Goal: Contribute content

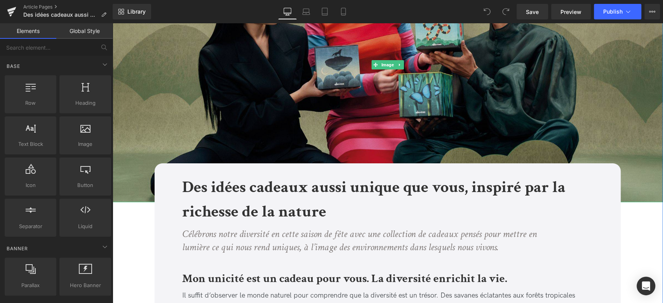
scroll to position [172, 0]
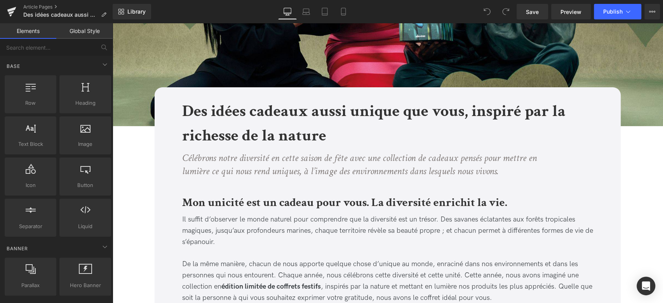
click at [272, 127] on b "Des idées cadeaux aussi unique que vous, inspiré par la richesse de la nature" at bounding box center [373, 124] width 383 height 46
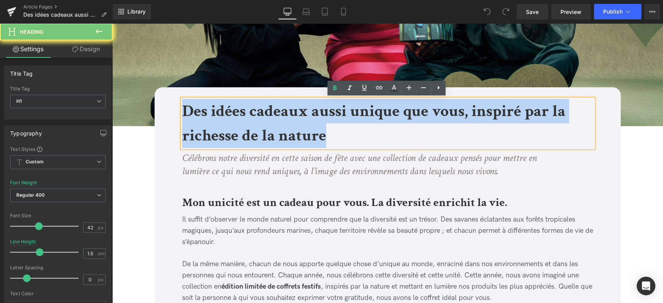
click at [272, 127] on b "Des idées cadeaux aussi unique que vous, inspiré par la richesse de la nature" at bounding box center [373, 124] width 383 height 46
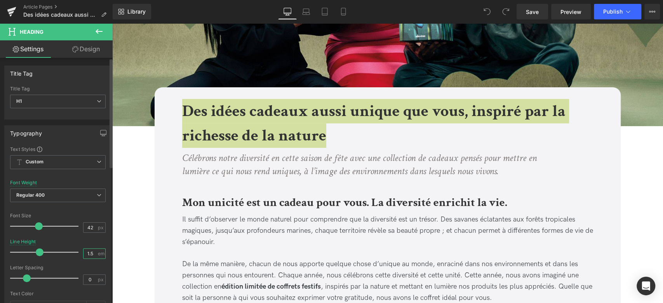
click at [90, 254] on input "1.5" at bounding box center [91, 254] width 14 height 10
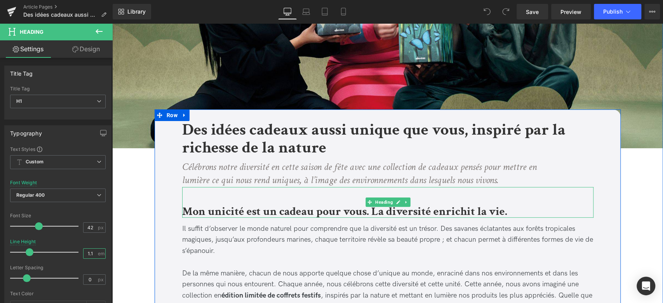
scroll to position [129, 0]
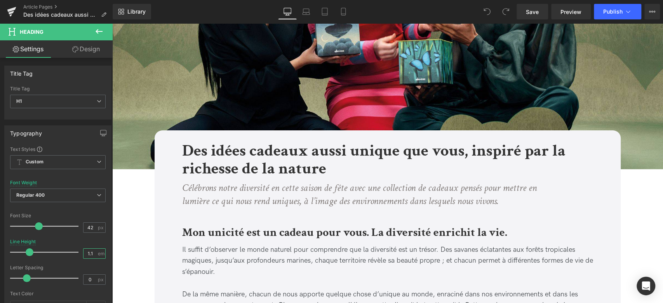
type input "1.1"
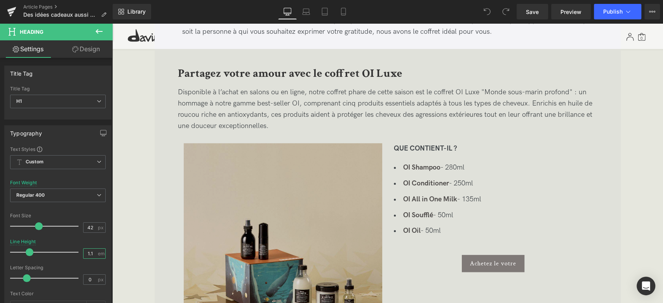
scroll to position [432, 0]
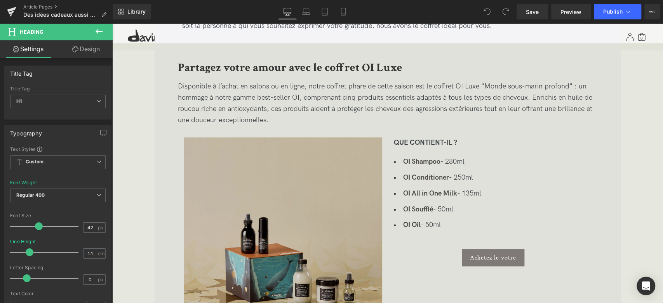
click at [307, 185] on img at bounding box center [283, 237] width 199 height 199
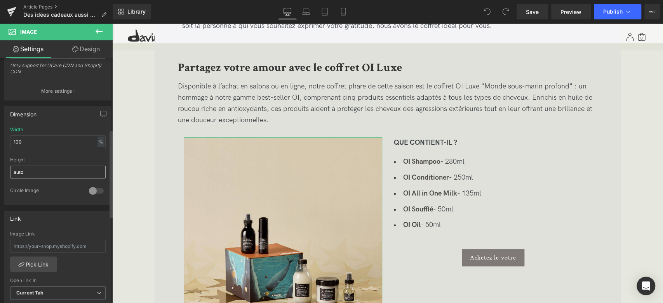
scroll to position [183, 0]
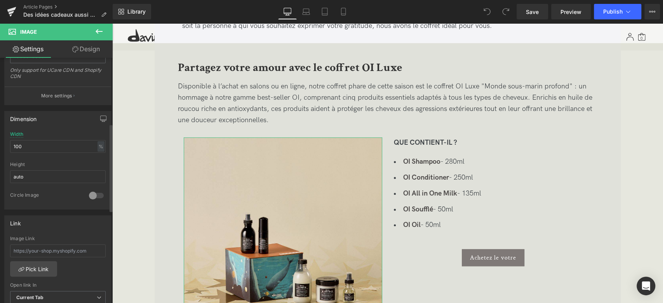
click at [91, 195] on div at bounding box center [96, 196] width 19 height 12
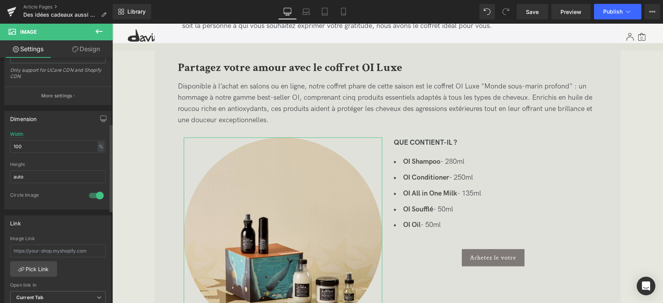
click at [91, 195] on div at bounding box center [96, 196] width 19 height 12
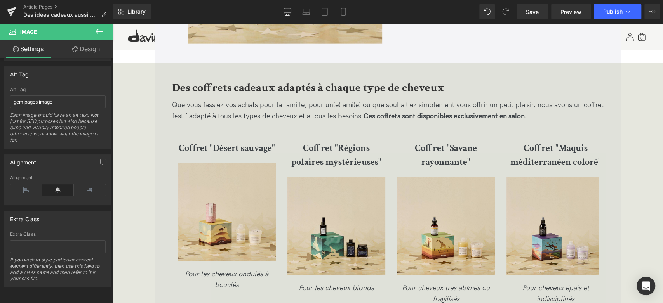
scroll to position [1295, 0]
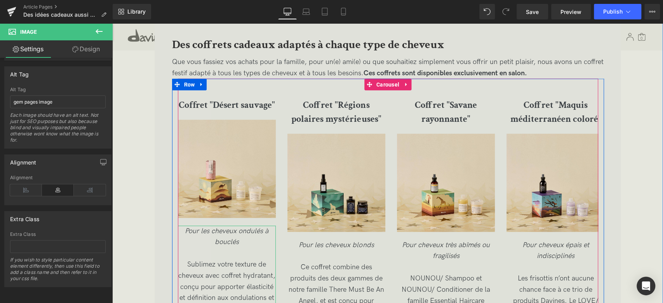
click at [225, 238] on icon "Pour les cheveux ondulés à bouclés" at bounding box center [227, 236] width 84 height 19
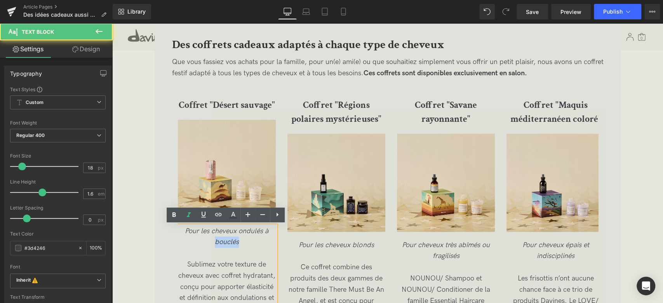
click at [225, 238] on icon "Pour les cheveux ondulés à bouclés" at bounding box center [227, 236] width 84 height 19
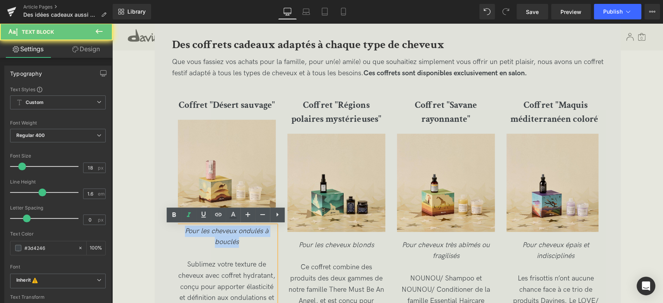
click at [225, 238] on icon "Pour les cheveux ondulés à bouclés" at bounding box center [227, 236] width 84 height 19
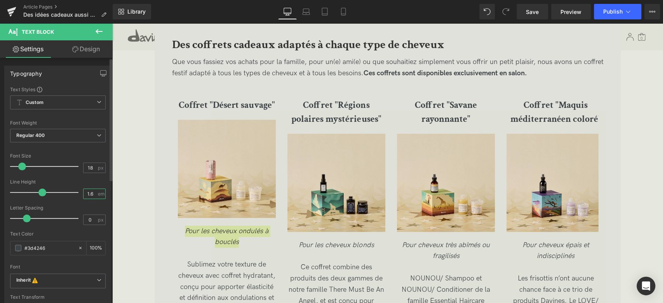
click at [92, 195] on input "1.6" at bounding box center [91, 194] width 14 height 10
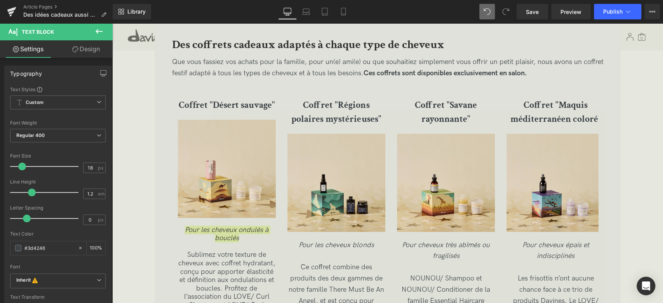
click at [486, 11] on icon at bounding box center [487, 11] width 7 height 7
type input "1.6"
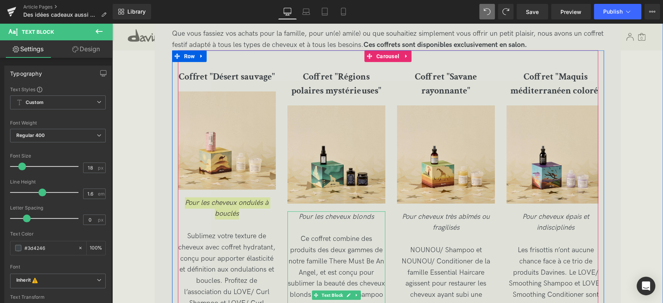
scroll to position [1338, 0]
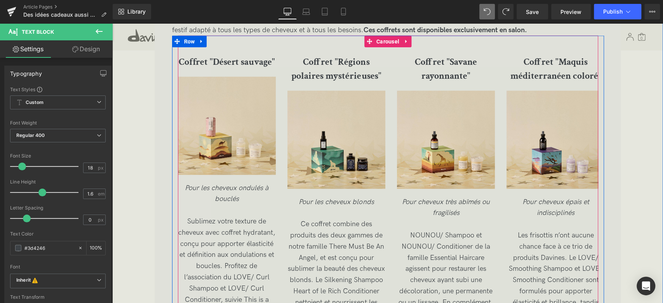
click at [243, 251] on span "Sublimez votre texture de cheveux avec coffret hydratant, conçu pour apporter é…" at bounding box center [226, 283] width 97 height 131
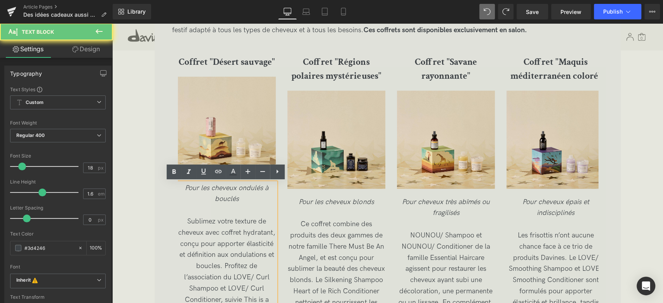
click at [219, 233] on span "Sublimez votre texture de cheveux avec coffret hydratant, conçu pour apporter é…" at bounding box center [226, 283] width 97 height 131
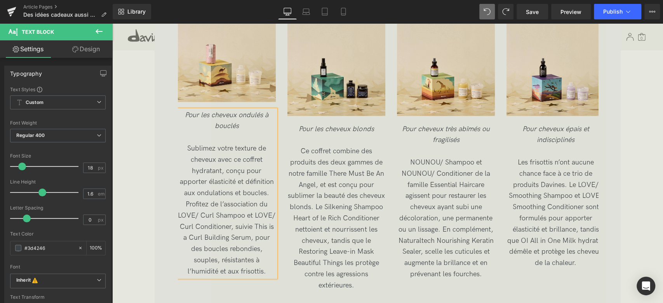
scroll to position [1424, 0]
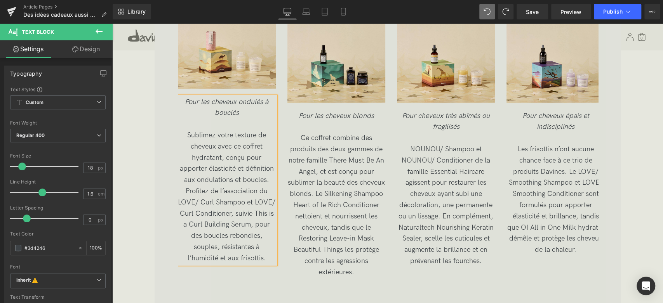
click at [246, 226] on span "Sublimez votre texture de cheveux avec ce coffret hydratant, conçu pour apporte…" at bounding box center [227, 196] width 98 height 131
click at [244, 214] on span "Sublimez votre texture de cheveux avec ce coffret hydratant, conçu pour apporte…" at bounding box center [227, 196] width 98 height 131
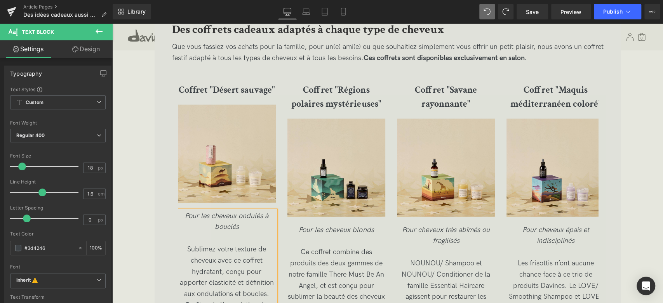
scroll to position [1295, 0]
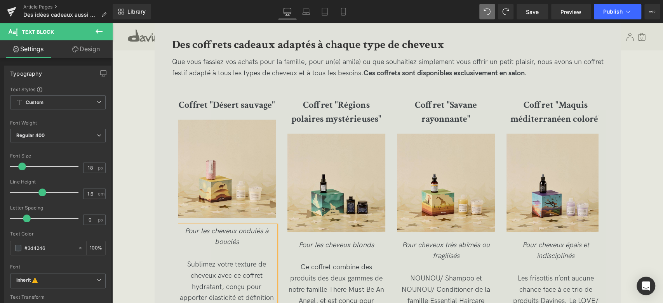
click at [341, 116] on span "Heading" at bounding box center [332, 112] width 21 height 9
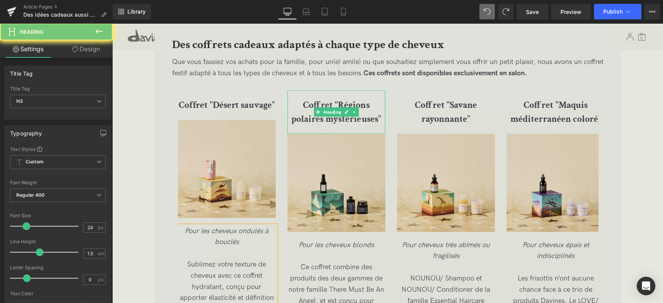
click at [379, 116] on b "Coffret "Régions polaires mystérieuses"" at bounding box center [336, 112] width 90 height 26
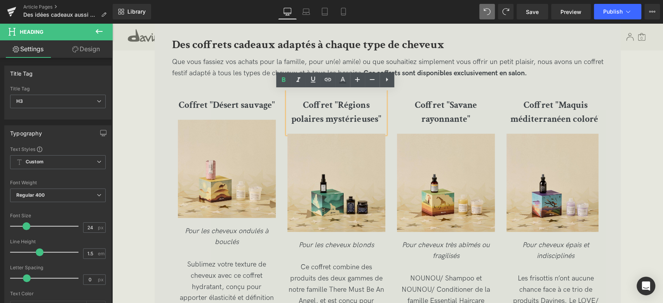
click at [364, 117] on b "Coffret "Régions polaires mystérieuses"" at bounding box center [336, 112] width 90 height 26
drag, startPoint x: 380, startPoint y: 118, endPoint x: 277, endPoint y: 94, distance: 105.7
click at [277, 94] on div "Coffret "Désert sauvage" Heading Image Pour les cheveux ondulés à bouclés Subli…" at bounding box center [397, 249] width 439 height 317
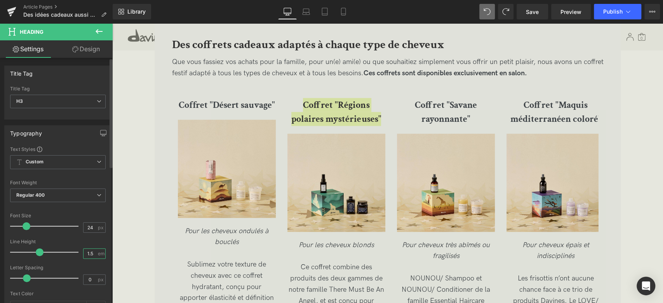
click at [90, 251] on input "1.5" at bounding box center [91, 254] width 14 height 10
type input "1.2"
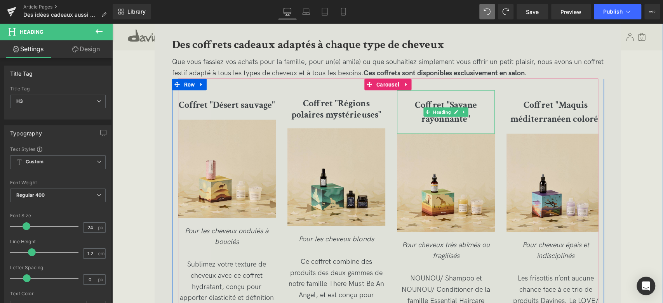
click at [448, 117] on b "Coffret "Savane rayonnante"" at bounding box center [446, 112] width 62 height 26
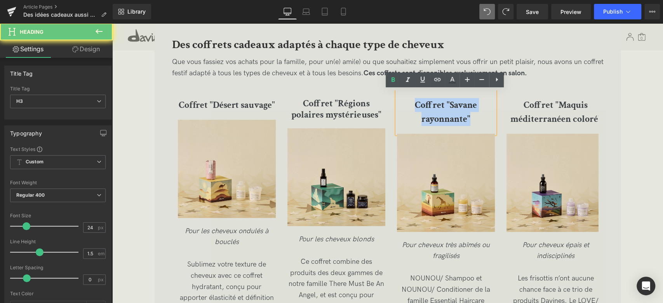
drag, startPoint x: 474, startPoint y: 118, endPoint x: 415, endPoint y: 99, distance: 62.5
click at [415, 99] on h3 "Coffret "Savane rayonnante"" at bounding box center [446, 112] width 98 height 28
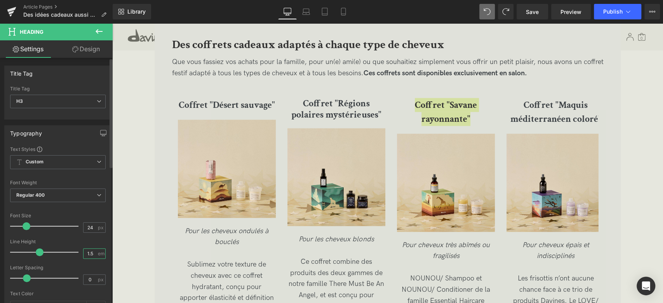
click at [92, 250] on input "1.5" at bounding box center [91, 254] width 14 height 10
type input "1.2"
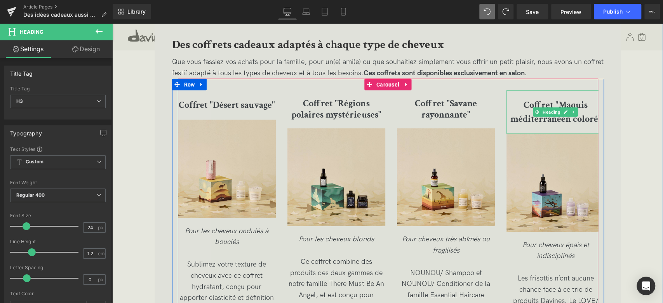
click at [544, 106] on b "Coffret "Maquis méditerranéen coloré"" at bounding box center [555, 112] width 91 height 26
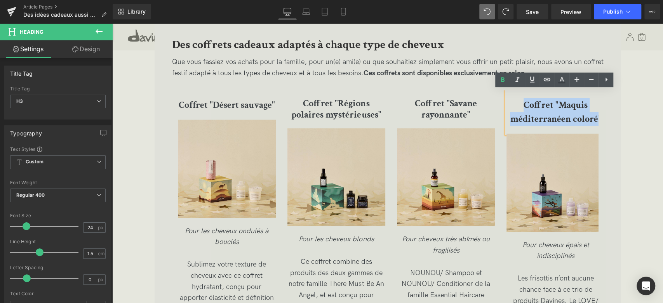
drag, startPoint x: 523, startPoint y: 103, endPoint x: 601, endPoint y: 119, distance: 79.7
click at [601, 119] on div "Coffret "Désert sauvage" Heading Image Pour les cheveux ondulés à bouclés Subli…" at bounding box center [388, 240] width 432 height 323
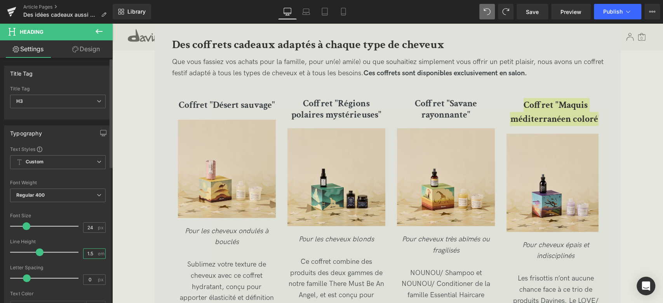
click at [91, 251] on input "1.5" at bounding box center [91, 254] width 14 height 10
type input "1.2"
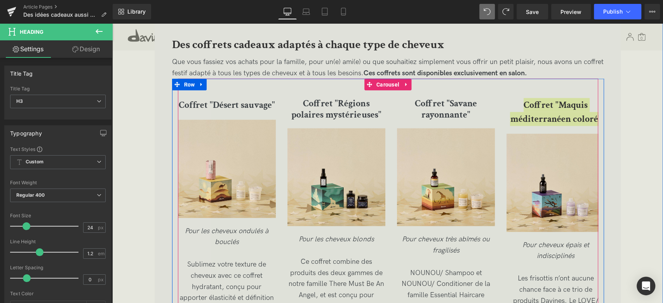
click at [219, 106] on span "Heading" at bounding box center [222, 105] width 21 height 9
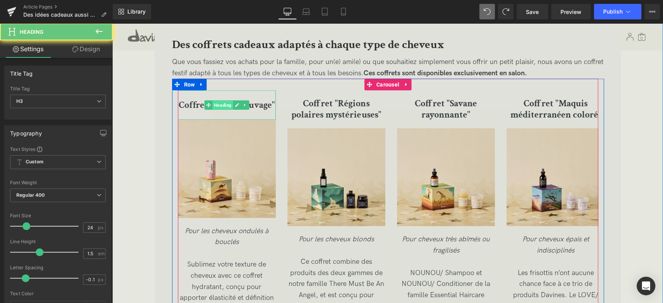
click at [219, 106] on span "Heading" at bounding box center [222, 105] width 21 height 9
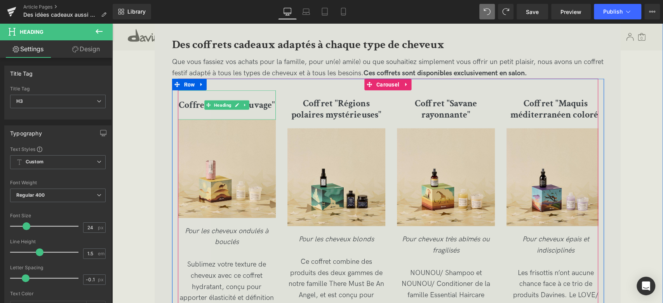
click at [184, 105] on b "Coffret "Désert sauvage"" at bounding box center [227, 105] width 96 height 12
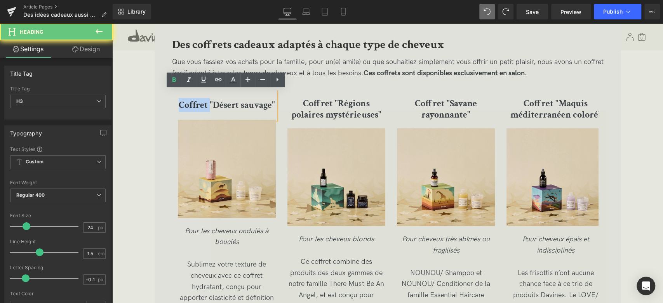
click at [184, 105] on b "Coffret "Désert sauvage"" at bounding box center [227, 105] width 96 height 12
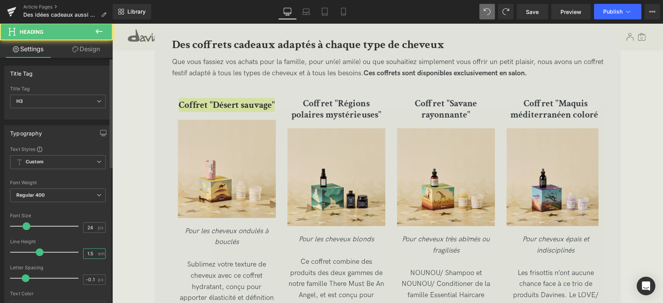
click at [90, 253] on input "1.5" at bounding box center [91, 254] width 14 height 10
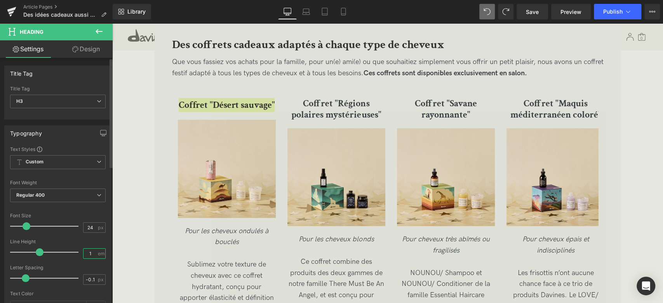
type input "1.2"
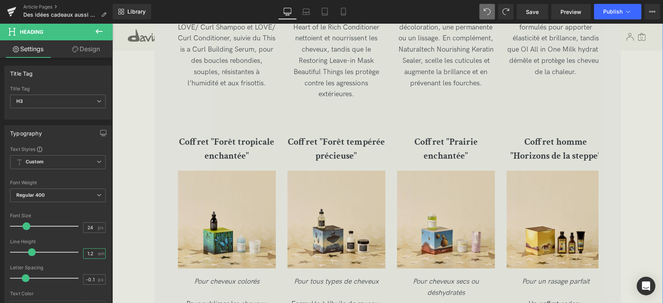
scroll to position [1597, 0]
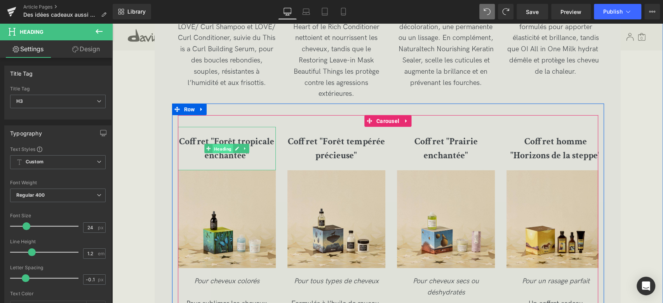
click at [225, 148] on span "Heading" at bounding box center [222, 149] width 21 height 9
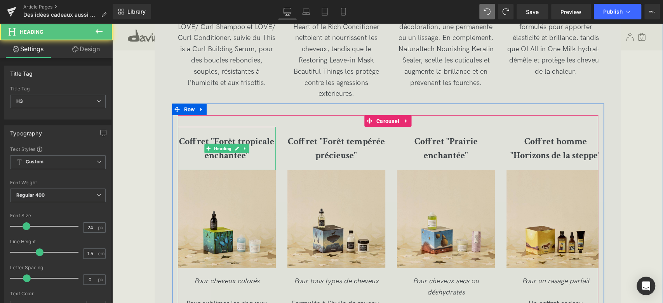
click at [234, 143] on b "Coffret "Forêt tropicale enchantée"" at bounding box center [226, 149] width 95 height 26
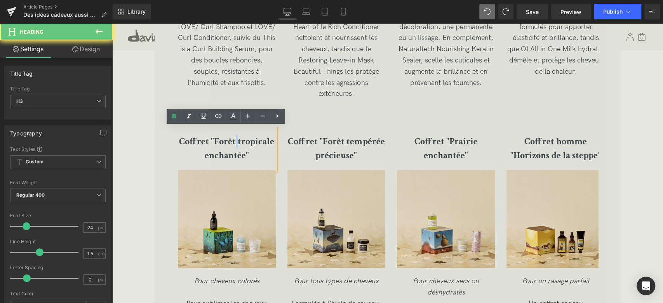
click at [234, 143] on b "Coffret "Forêt tropicale enchantée"" at bounding box center [226, 149] width 95 height 26
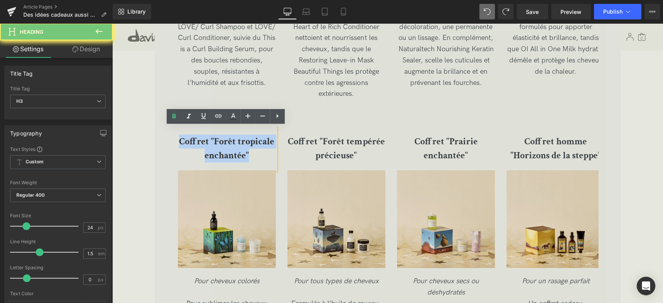
click at [234, 143] on b "Coffret "Forêt tropicale enchantée"" at bounding box center [226, 149] width 95 height 26
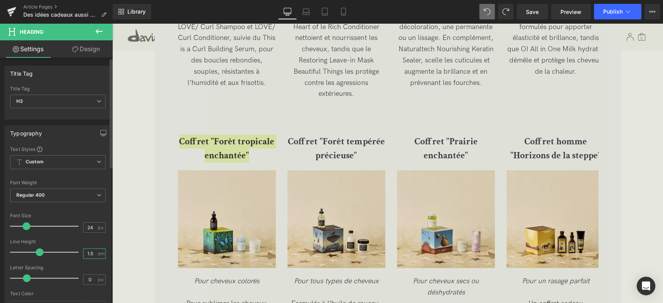
click at [91, 249] on input "1.5" at bounding box center [91, 254] width 14 height 10
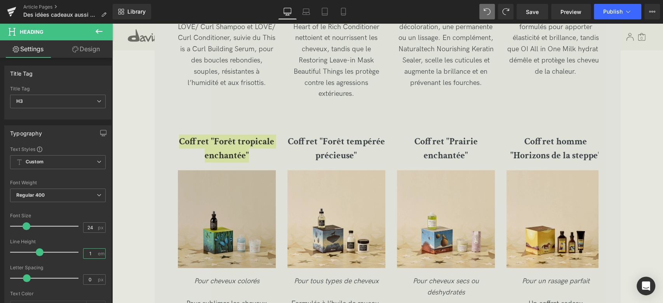
type input "1.2"
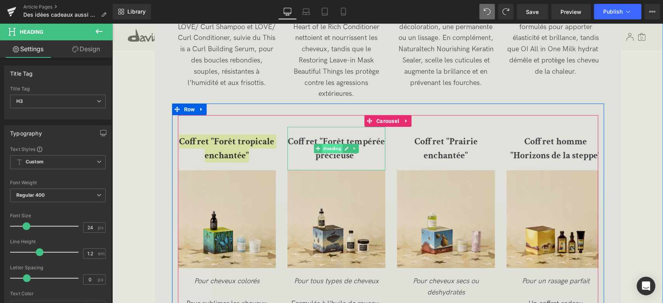
click at [322, 152] on span "Heading" at bounding box center [332, 148] width 21 height 9
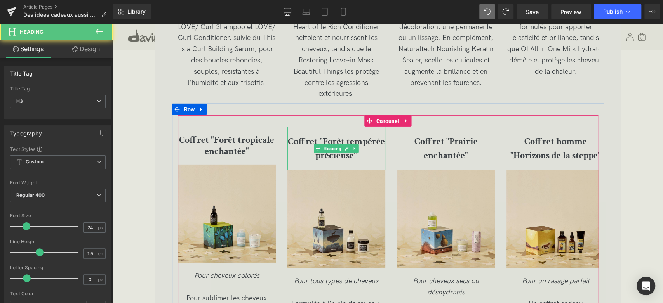
click at [309, 152] on h3 "Coffret "Forêt tempérée précieuse"" at bounding box center [336, 149] width 98 height 28
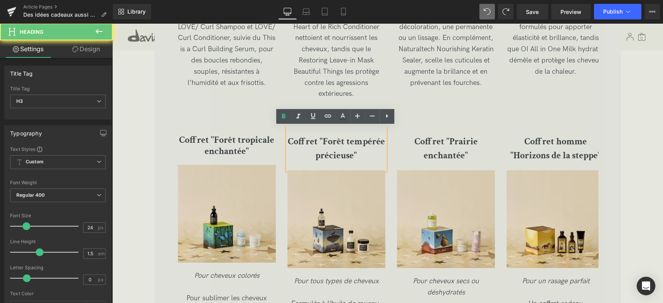
click at [307, 146] on b "Coffret "Forêt tempérée précieuse"" at bounding box center [336, 149] width 97 height 26
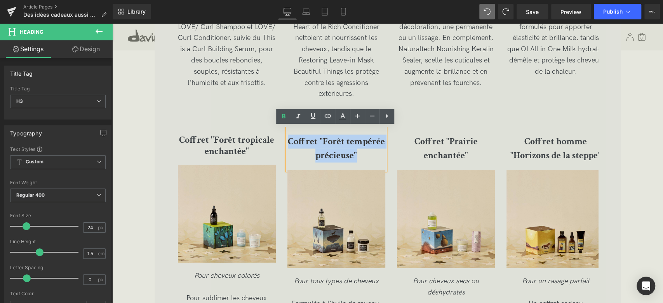
click at [307, 146] on b "Coffret "Forêt tempérée précieuse"" at bounding box center [336, 149] width 97 height 26
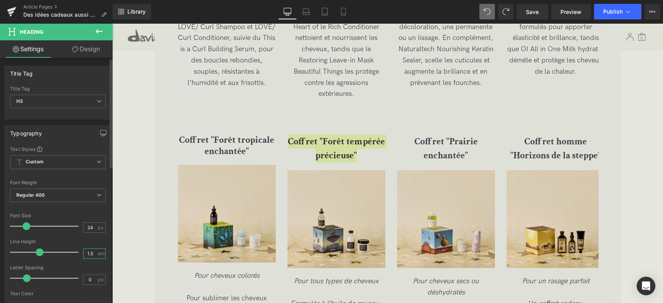
click at [93, 252] on input "1.5" at bounding box center [91, 254] width 14 height 10
type input "1.2"
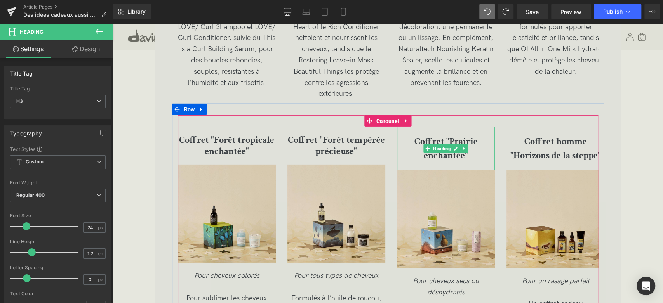
click at [415, 147] on b "Coffret "Prairie enchantée"" at bounding box center [446, 149] width 63 height 26
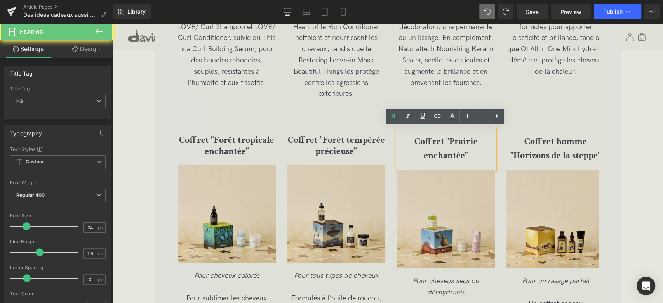
click at [415, 147] on b "Coffret "Prairie enchantée"" at bounding box center [446, 149] width 63 height 26
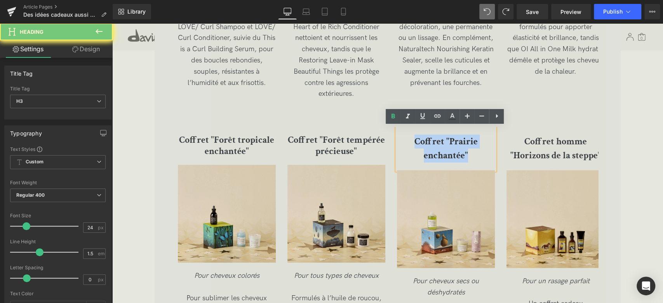
click at [415, 147] on b "Coffret "Prairie enchantée"" at bounding box center [446, 149] width 63 height 26
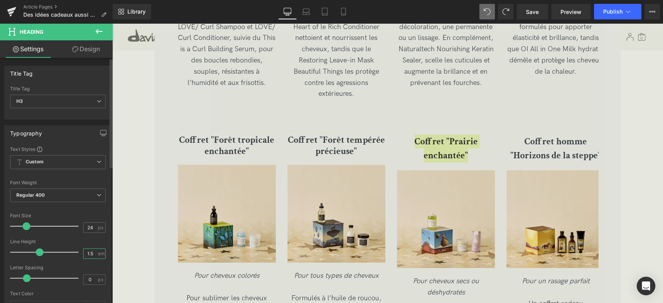
click at [91, 252] on input "1.5" at bounding box center [91, 254] width 14 height 10
type input "1.2"
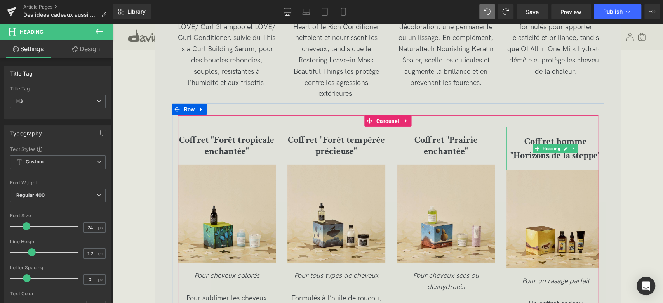
click at [525, 147] on b "Coffret homme "Horizons de la steppe"" at bounding box center [555, 149] width 91 height 26
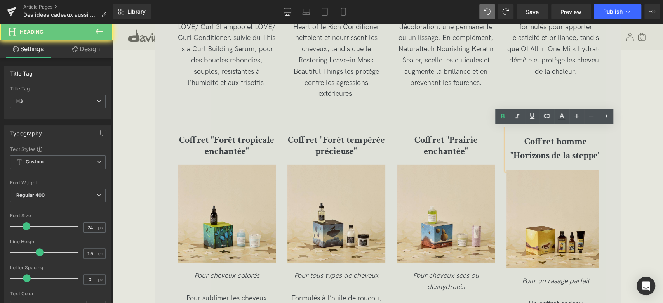
click at [525, 147] on b "Coffret homme "Horizons de la steppe"" at bounding box center [555, 149] width 91 height 26
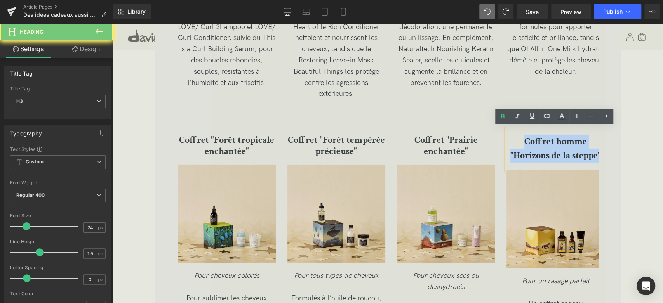
click at [525, 147] on b "Coffret homme "Horizons de la steppe"" at bounding box center [555, 149] width 91 height 26
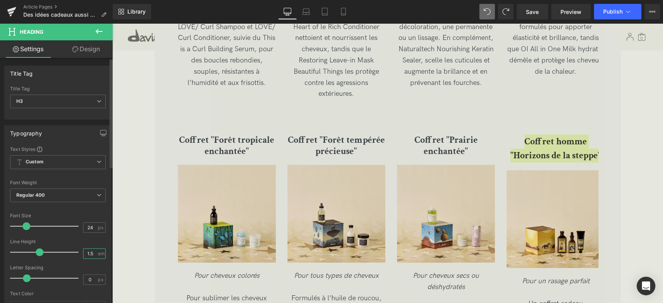
click at [92, 254] on input "1.5" at bounding box center [91, 254] width 14 height 10
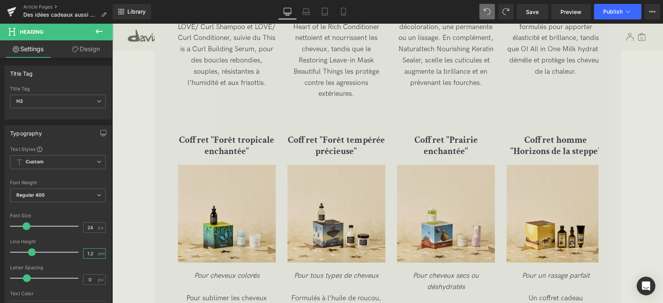
type input "1.2"
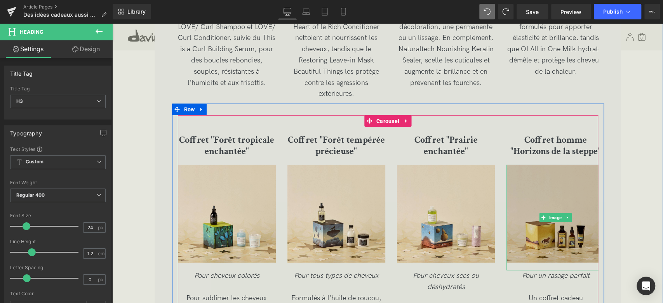
click at [536, 223] on img at bounding box center [556, 218] width 98 height 106
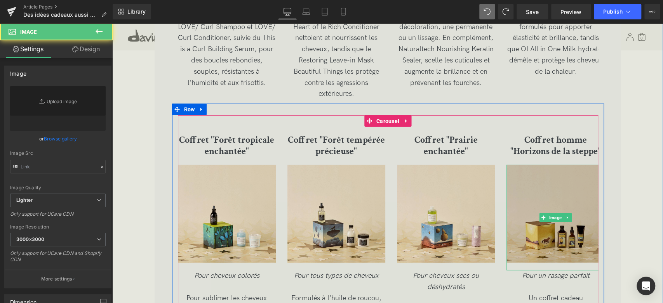
type input "[URL][DOMAIN_NAME]"
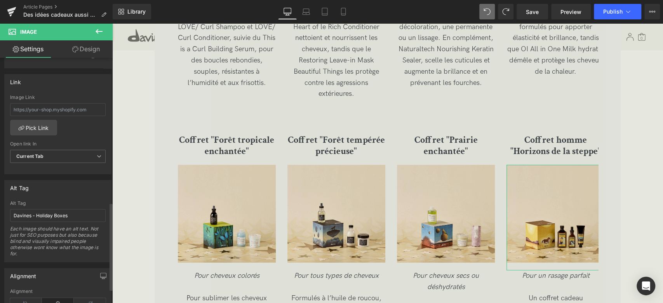
scroll to position [313, 0]
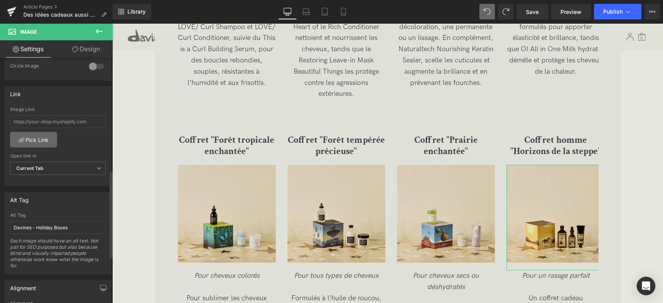
click at [40, 139] on link "Pick Link" at bounding box center [33, 140] width 47 height 16
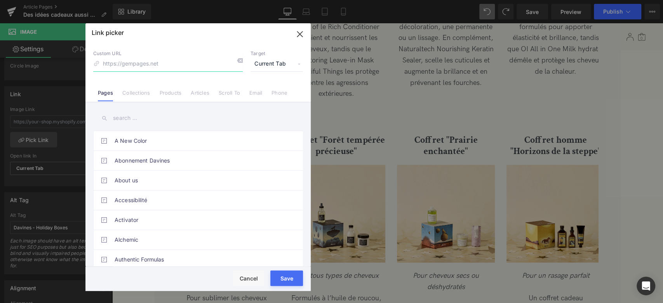
click at [305, 35] on icon "button" at bounding box center [300, 34] width 12 height 12
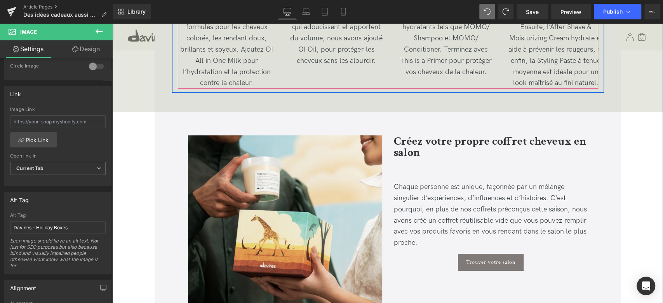
scroll to position [1985, 0]
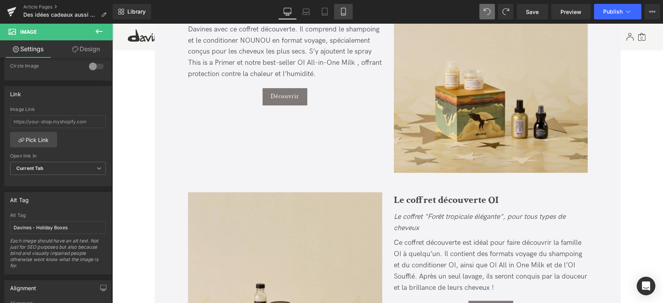
click at [345, 14] on icon at bounding box center [343, 11] width 4 height 7
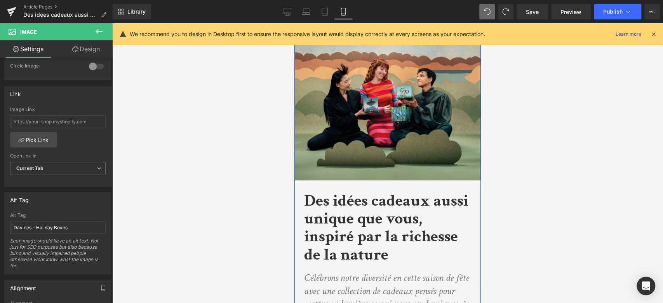
scroll to position [0, 0]
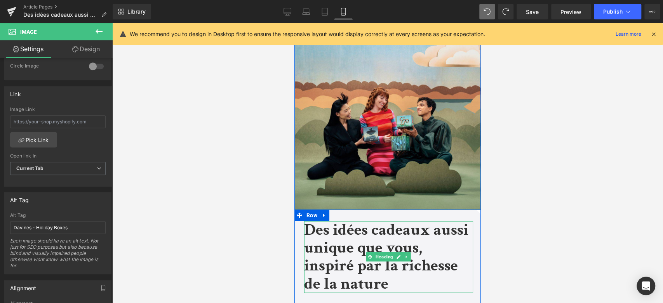
click at [355, 239] on b "Des idées cadeaux aussi unique que vous, inspiré par la richesse de la nature" at bounding box center [386, 256] width 164 height 75
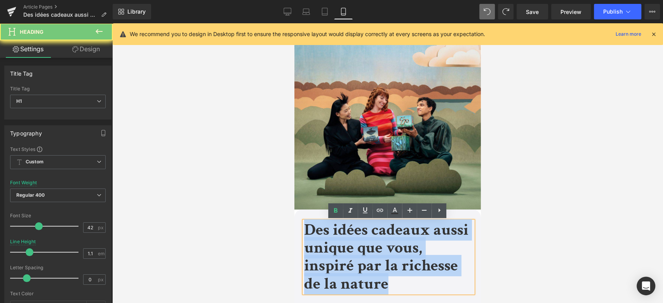
click at [355, 239] on b "Des idées cadeaux aussi unique que vous, inspiré par la richesse de la nature" at bounding box center [386, 256] width 164 height 75
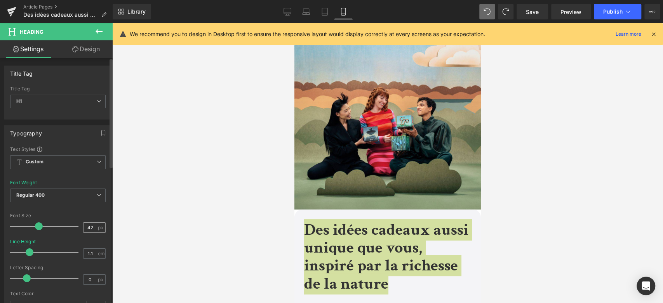
click at [89, 227] on input "42" at bounding box center [91, 228] width 14 height 10
drag, startPoint x: 89, startPoint y: 228, endPoint x: 82, endPoint y: 227, distance: 7.0
click at [84, 227] on input "42" at bounding box center [91, 228] width 14 height 10
type input "35"
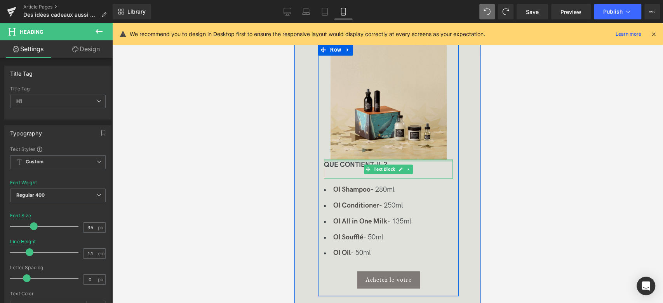
scroll to position [777, 0]
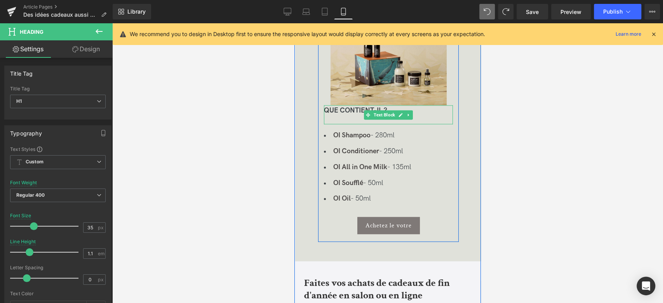
click at [350, 114] on strong "QUE CONTIENT-IL ?" at bounding box center [355, 110] width 63 height 8
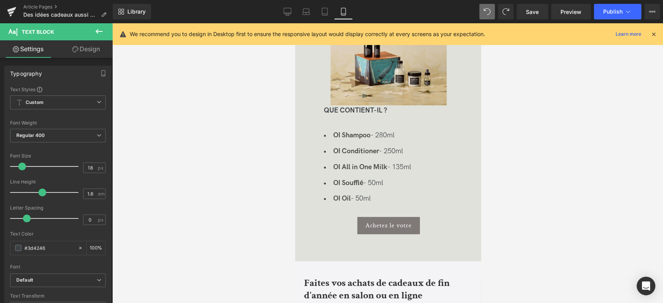
click at [79, 51] on link "Design" at bounding box center [86, 48] width 56 height 17
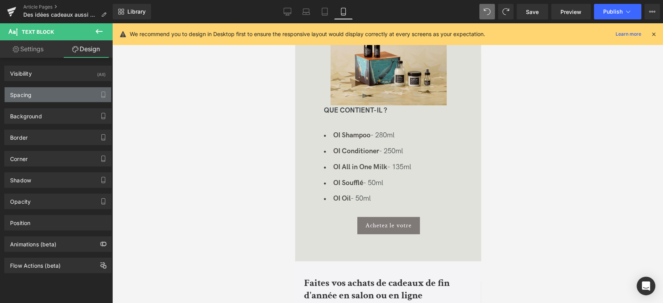
click at [43, 95] on div "Spacing" at bounding box center [58, 94] width 106 height 15
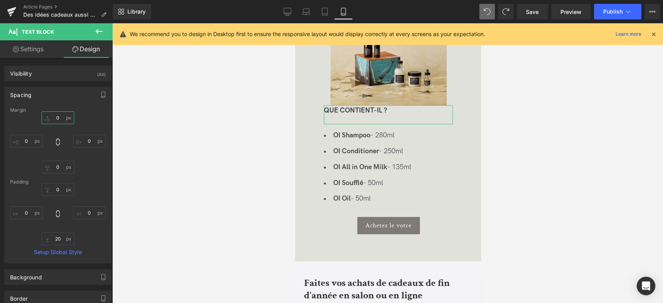
click at [57, 114] on input "0" at bounding box center [58, 117] width 33 height 13
type input "20"
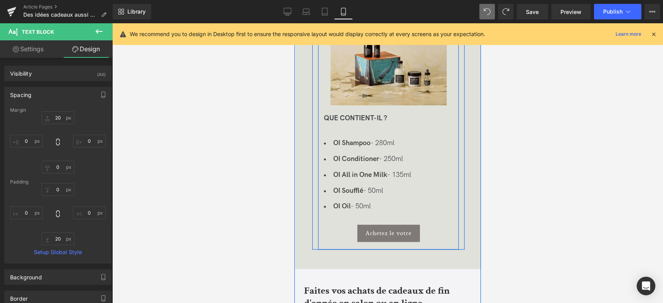
click at [354, 124] on p "QUE CONTIENT-IL ?" at bounding box center [388, 118] width 129 height 11
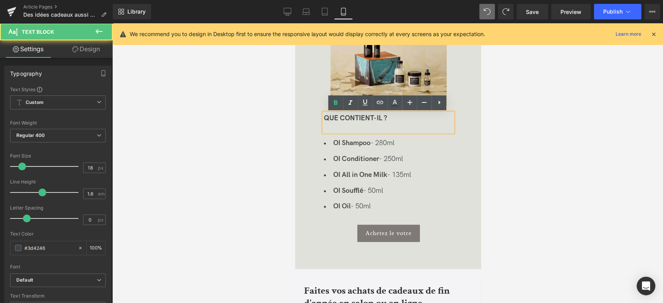
click at [355, 127] on div "QUE CONTIENT-IL ?" at bounding box center [388, 122] width 129 height 19
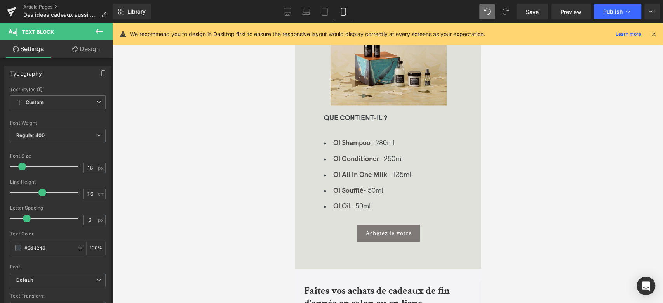
click at [75, 47] on icon at bounding box center [75, 49] width 6 height 6
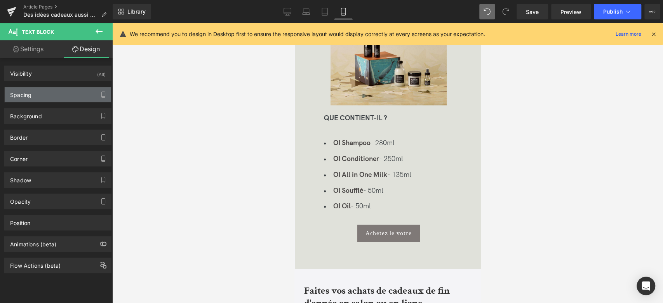
click at [70, 92] on div "Spacing" at bounding box center [58, 94] width 106 height 15
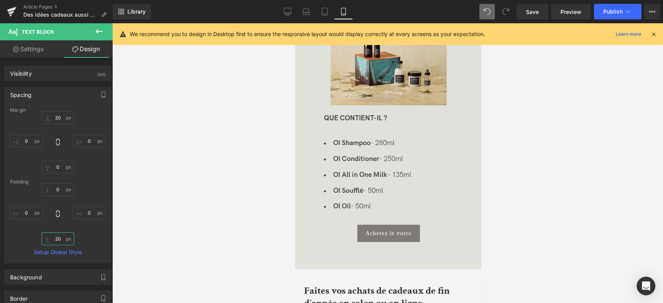
click at [57, 239] on input "20" at bounding box center [58, 239] width 33 height 13
type input "1"
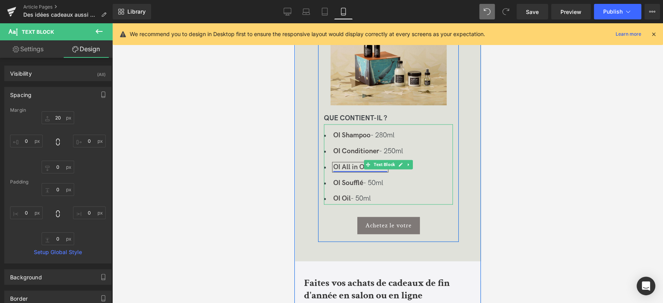
click at [343, 167] on strong "OI All in One Milk" at bounding box center [360, 167] width 54 height 8
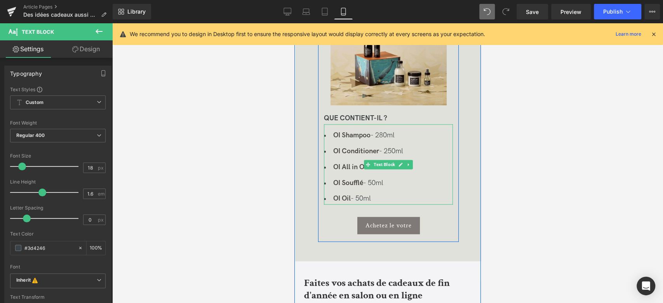
click at [434, 139] on li "OI Shampoo - 280ml" at bounding box center [388, 135] width 129 height 11
click at [334, 129] on div "OI Shampoo - 280ml OI Conditioner - 250ml OI All in One Milk - 135ml OI Soufflé…" at bounding box center [388, 164] width 129 height 80
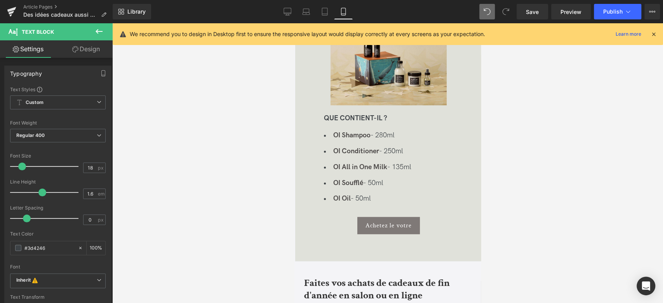
click at [83, 52] on link "Design" at bounding box center [86, 48] width 56 height 17
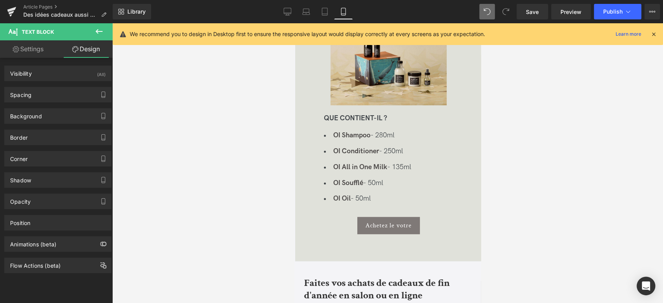
type input "0"
type input "15"
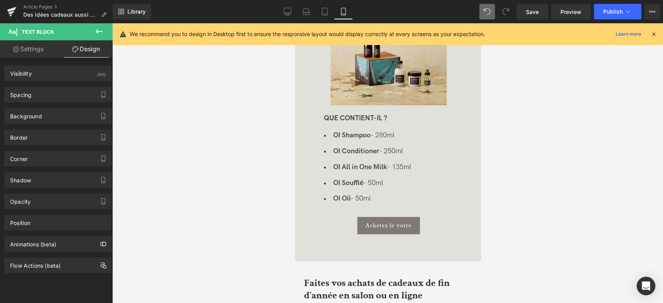
type input "0"
click at [75, 97] on div "Spacing" at bounding box center [58, 94] width 106 height 15
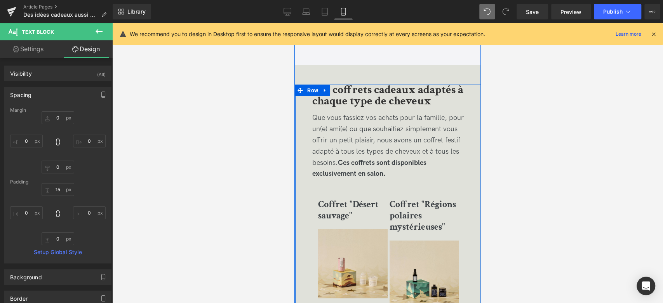
scroll to position [1769, 0]
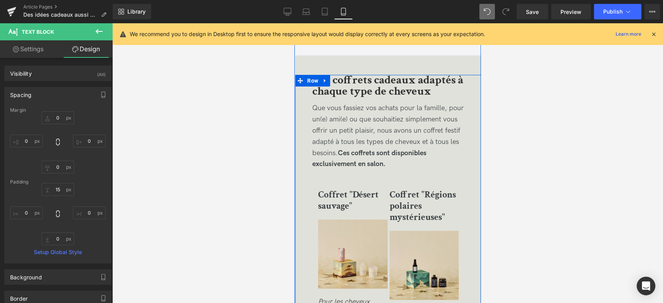
click at [338, 199] on div "Coffret "Désert sauvage" Heading" at bounding box center [353, 201] width 70 height 38
click at [338, 199] on b "Coffret "Désert sauvage"" at bounding box center [348, 200] width 61 height 23
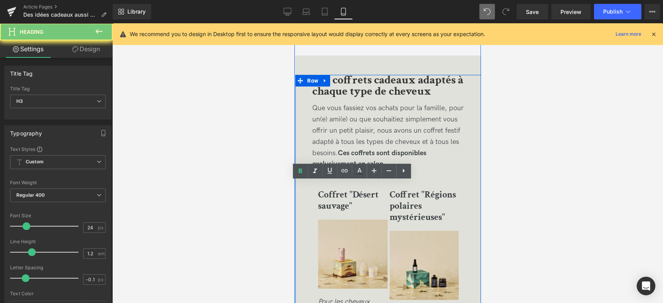
click at [338, 199] on b "Coffret "Désert sauvage"" at bounding box center [348, 200] width 61 height 23
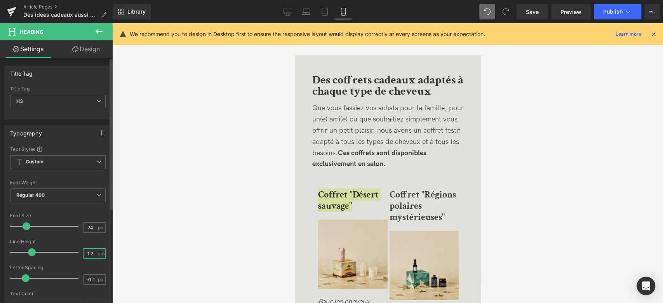
click at [90, 253] on input "1.2" at bounding box center [91, 254] width 14 height 10
type input "1.1"
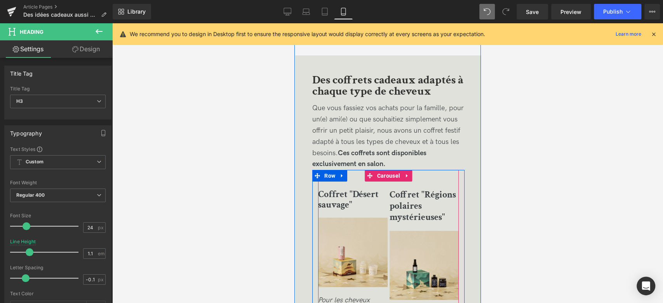
click at [426, 211] on span "Heading" at bounding box center [434, 206] width 21 height 9
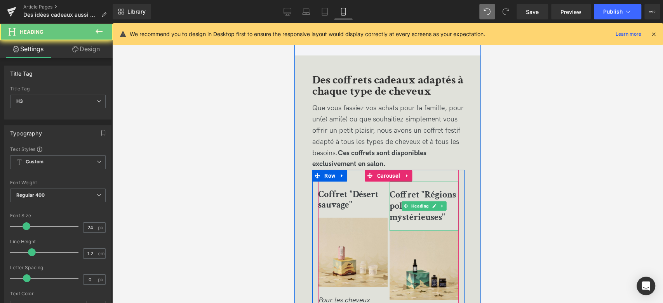
click at [439, 218] on b "Coffret "Régions polaires mystérieuses"" at bounding box center [423, 206] width 66 height 35
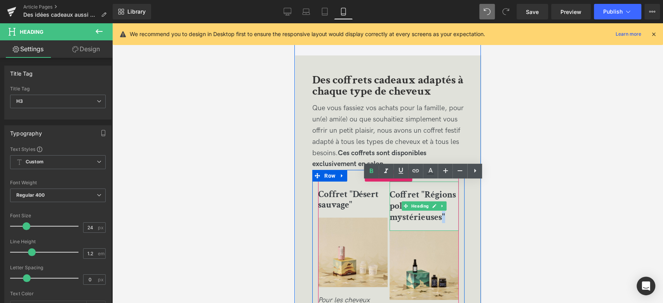
click at [439, 218] on b "Coffret "Régions polaires mystérieuses"" at bounding box center [423, 206] width 66 height 35
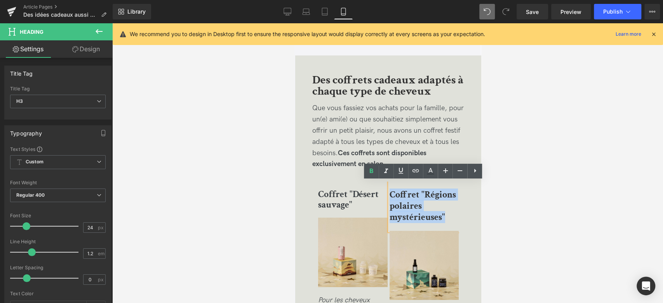
click at [439, 218] on b "Coffret "Régions polaires mystérieuses"" at bounding box center [423, 206] width 66 height 35
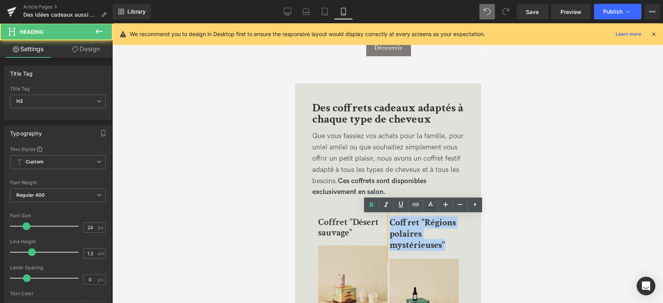
scroll to position [1726, 0]
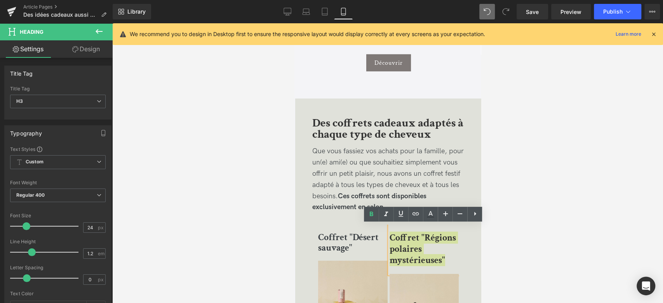
click at [196, 195] on div at bounding box center [387, 163] width 551 height 280
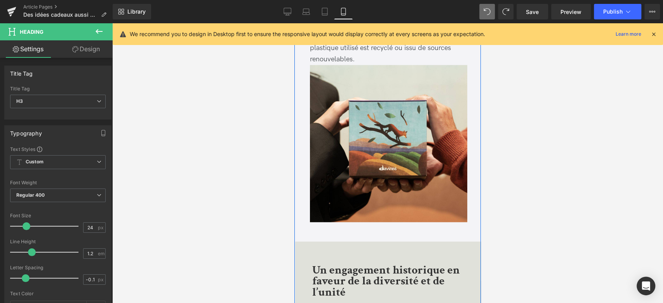
scroll to position [3237, 0]
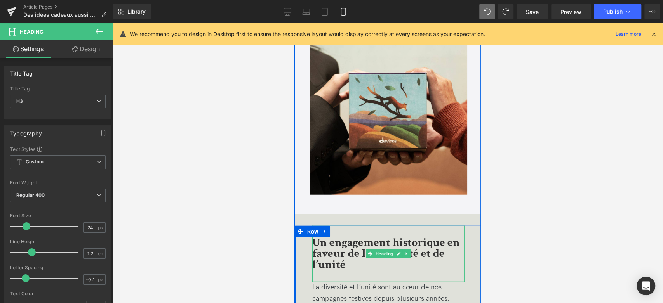
click at [345, 254] on b "Un engagement historique en faveur de la diversité et de l’unité" at bounding box center [386, 253] width 148 height 37
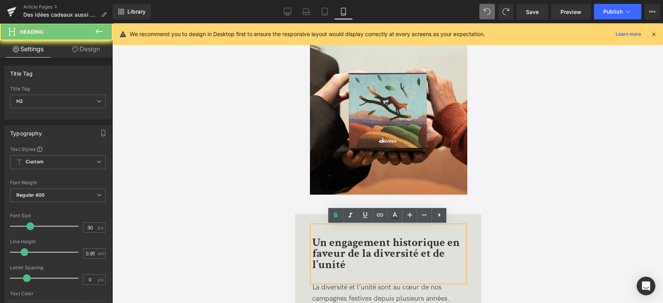
click at [345, 254] on b "Un engagement historique en faveur de la diversité et de l’unité" at bounding box center [386, 253] width 148 height 37
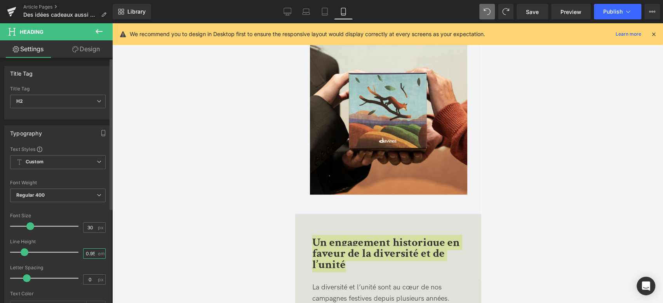
click at [90, 253] on input "0.95" at bounding box center [91, 254] width 14 height 10
type input "5"
type input "1"
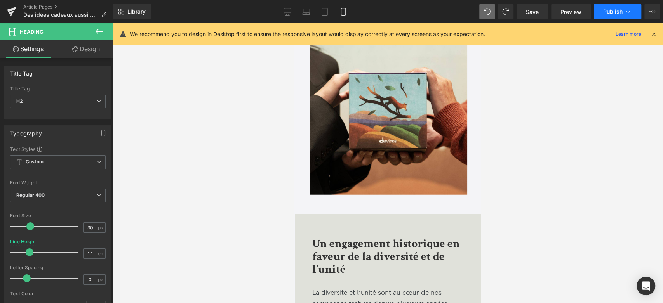
click at [608, 10] on span "Publish" at bounding box center [612, 12] width 19 height 6
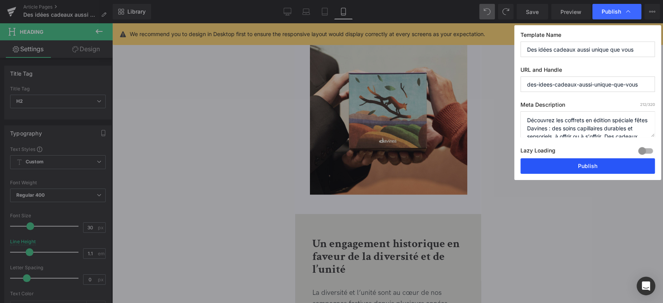
click at [583, 164] on button "Publish" at bounding box center [588, 166] width 134 height 16
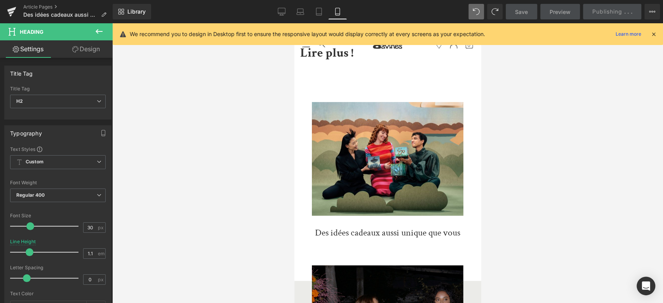
scroll to position [3841, 0]
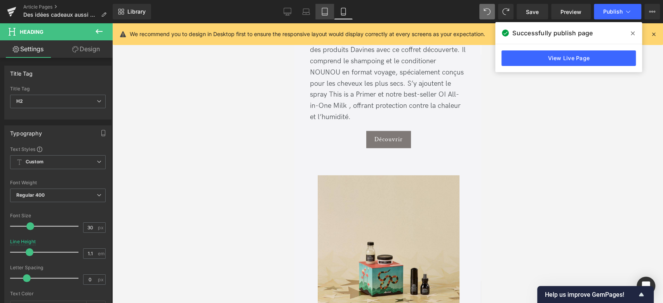
click at [322, 9] on icon at bounding box center [325, 12] width 8 height 8
type input "0.95"
type input "100"
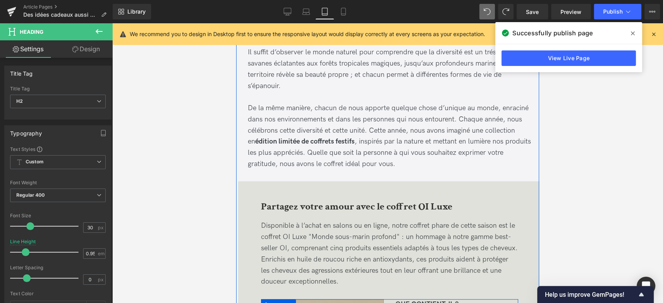
scroll to position [0, 0]
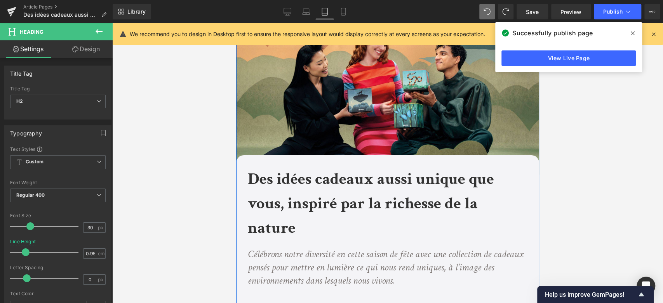
click at [315, 186] on b "Des idées cadeaux aussi unique que vous, inspiré par la richesse de la nature" at bounding box center [371, 204] width 246 height 70
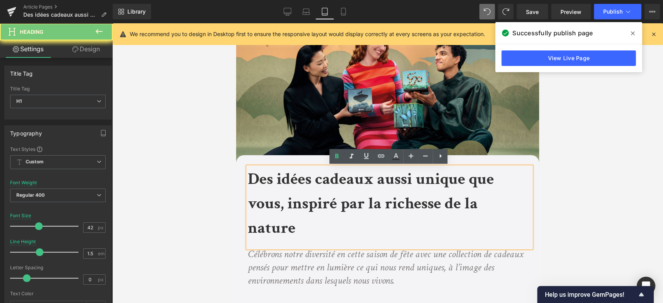
click at [315, 186] on b "Des idées cadeaux aussi unique que vous, inspiré par la richesse de la nature" at bounding box center [371, 204] width 246 height 70
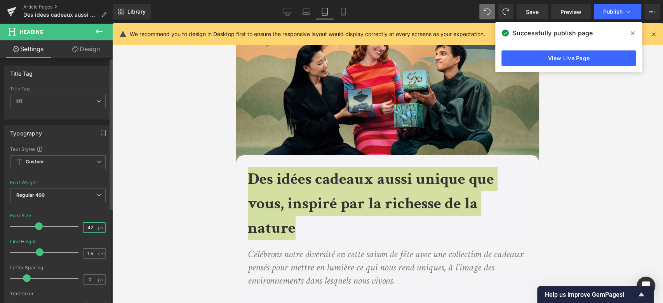
click at [88, 227] on input "42" at bounding box center [91, 228] width 14 height 10
type input "4"
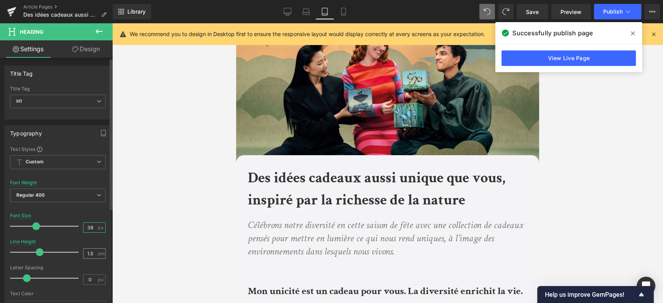
type input "38"
click at [88, 254] on input "1.5" at bounding box center [91, 254] width 14 height 10
type input "1.2"
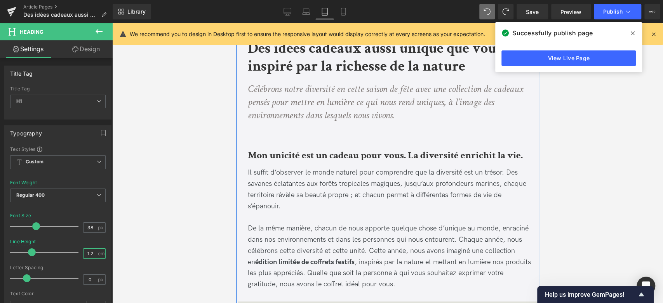
scroll to position [129, 0]
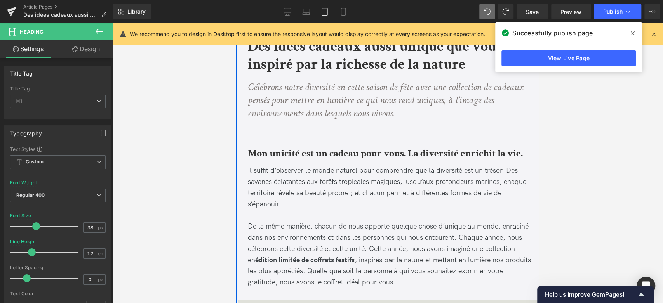
click at [316, 137] on div "Mon unicité est un cadeau pour vous. La diversité enrichit la vie." at bounding box center [390, 144] width 284 height 32
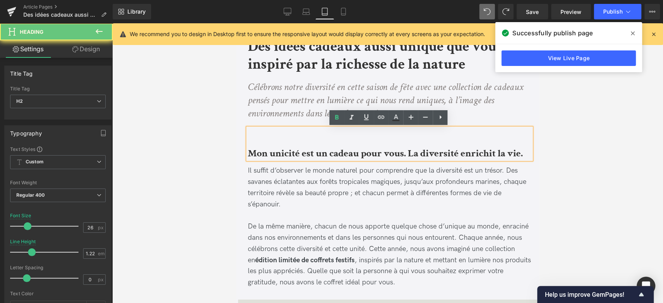
drag, startPoint x: 282, startPoint y: 136, endPoint x: 414, endPoint y: 147, distance: 131.8
click at [282, 136] on div "Mon unicité est un cadeau pour vous. La diversité enrichit la vie." at bounding box center [390, 144] width 284 height 32
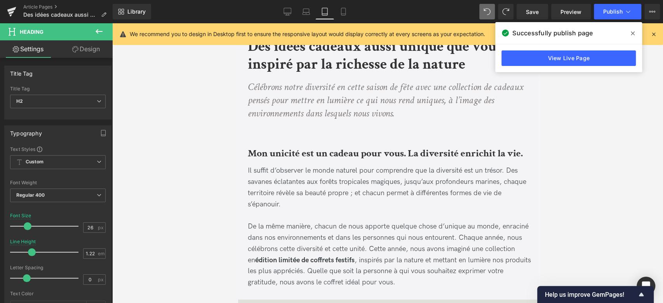
click at [91, 49] on link "Design" at bounding box center [86, 48] width 56 height 17
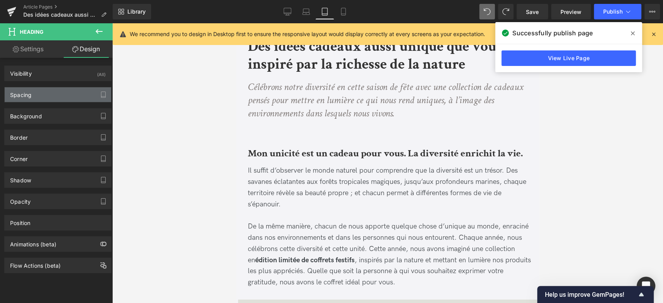
click at [51, 92] on div "Spacing" at bounding box center [58, 94] width 106 height 15
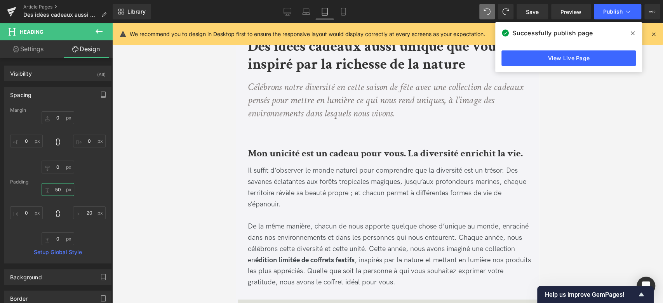
click at [57, 187] on input "50" at bounding box center [58, 189] width 33 height 13
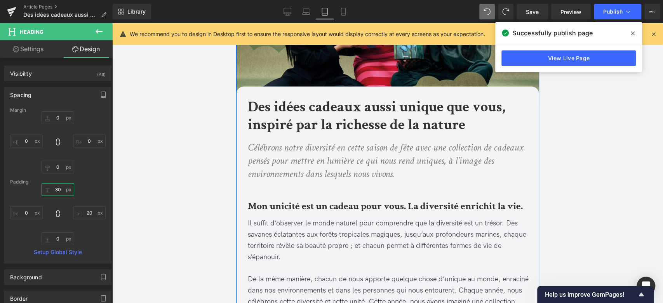
scroll to position [0, 0]
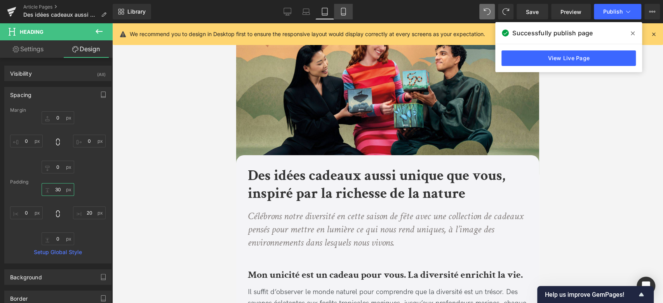
type input "30"
click at [344, 11] on icon at bounding box center [344, 12] width 8 height 8
type input "0"
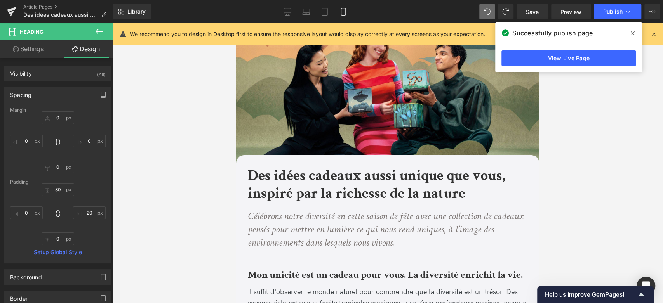
type input "0"
type input "50"
type input "0"
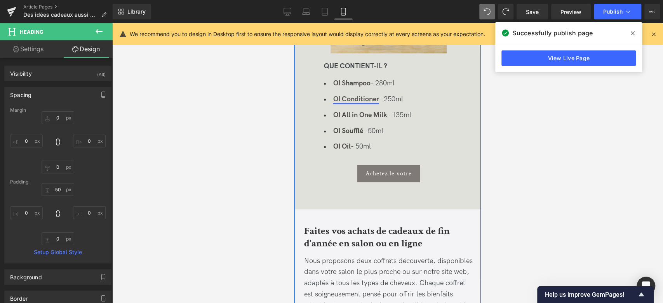
scroll to position [816, 0]
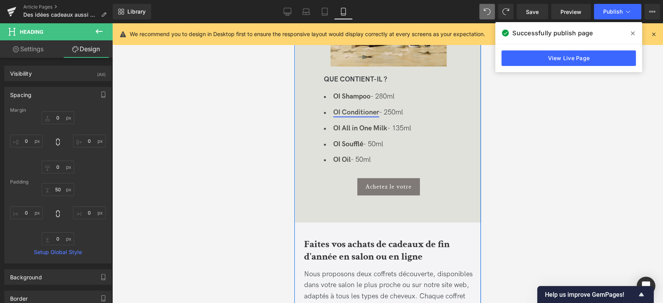
click at [363, 110] on link "OI Conditioner" at bounding box center [356, 112] width 46 height 8
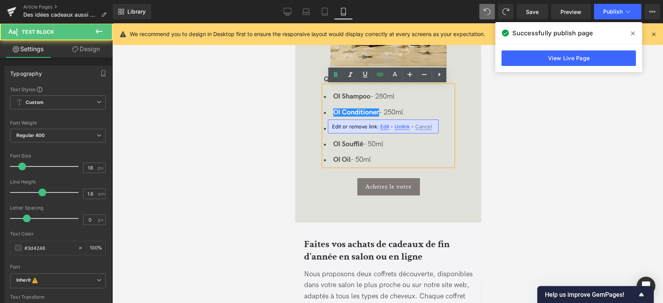
click at [404, 99] on li "OI Shampoo - 280ml" at bounding box center [388, 96] width 129 height 11
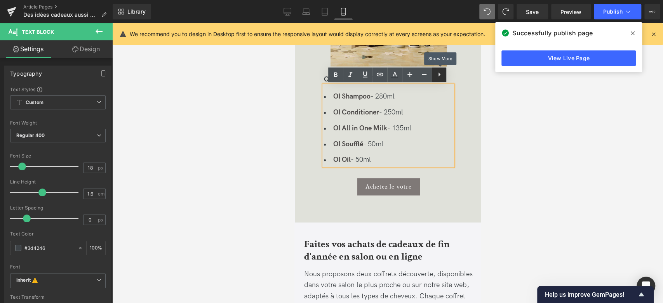
click at [441, 76] on icon at bounding box center [439, 74] width 9 height 9
click at [431, 89] on div "OI Shampoo - 280ml OI Conditioner - 250ml OI All in One Milk - 135ml OI Soufflé…" at bounding box center [388, 125] width 129 height 80
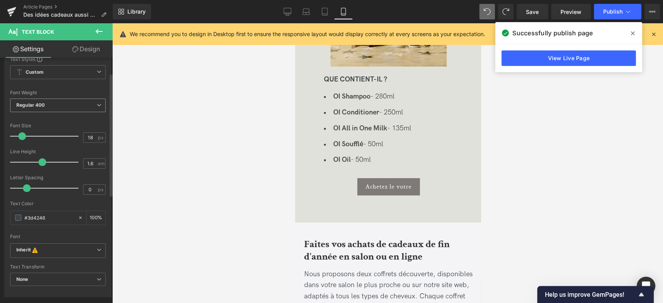
scroll to position [0, 0]
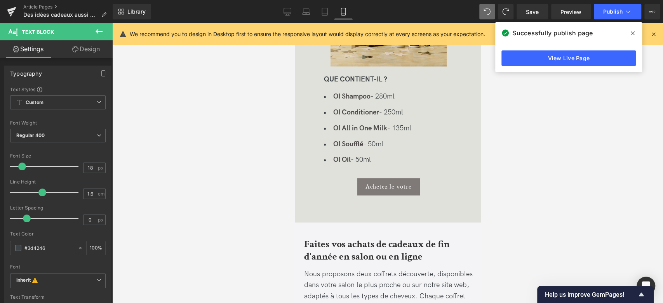
click at [84, 49] on link "Design" at bounding box center [86, 48] width 56 height 17
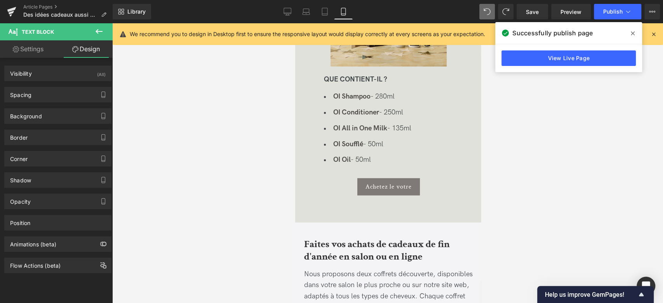
type input "transparent"
type input "0"
click at [67, 115] on div "Background" at bounding box center [58, 116] width 106 height 15
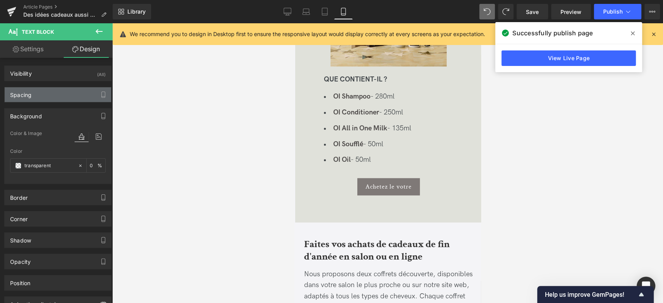
click at [76, 92] on div "Spacing" at bounding box center [58, 94] width 106 height 15
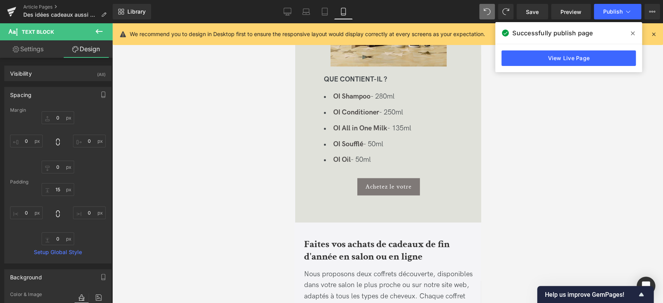
click at [44, 56] on link "Settings" at bounding box center [28, 48] width 56 height 17
type input "100"
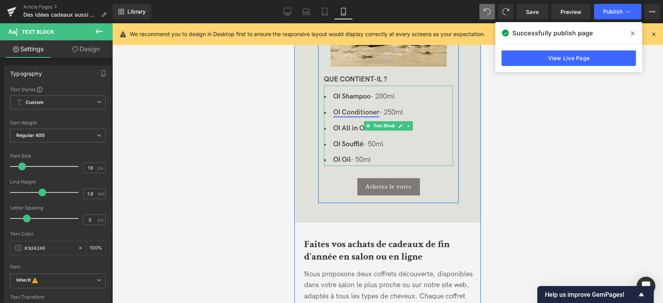
click at [350, 111] on link "OI Conditioner" at bounding box center [356, 112] width 46 height 8
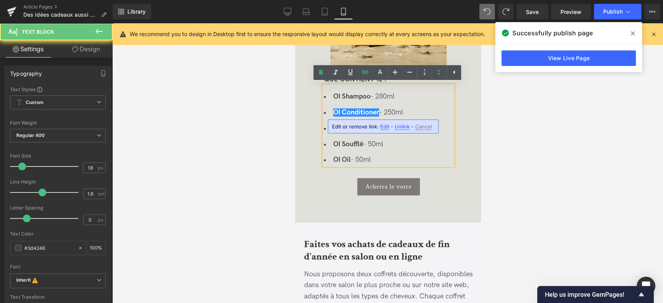
click at [330, 103] on ul "OI Shampoo - 280ml OI Conditioner - 250ml OI All in One Milk - 135ml OI Soufflé…" at bounding box center [388, 128] width 129 height 75
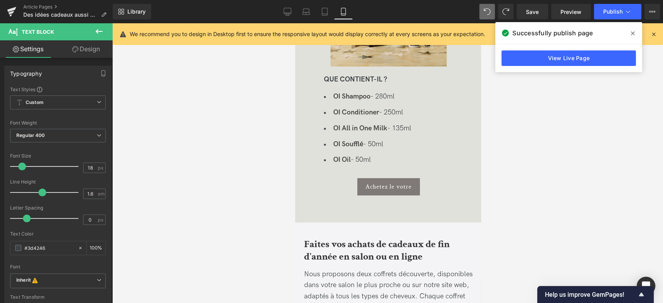
click at [80, 47] on link "Design" at bounding box center [86, 48] width 56 height 17
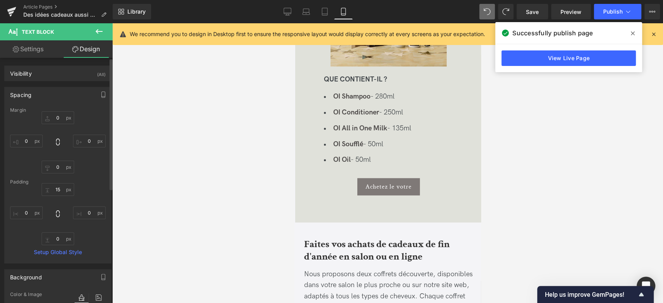
type input "0"
type input "15"
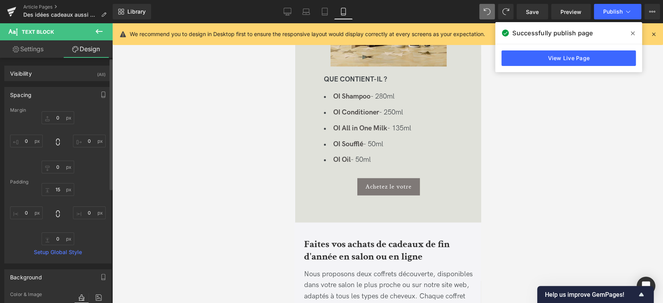
type input "0"
click at [71, 71] on div "Visibility (All)" at bounding box center [58, 73] width 106 height 15
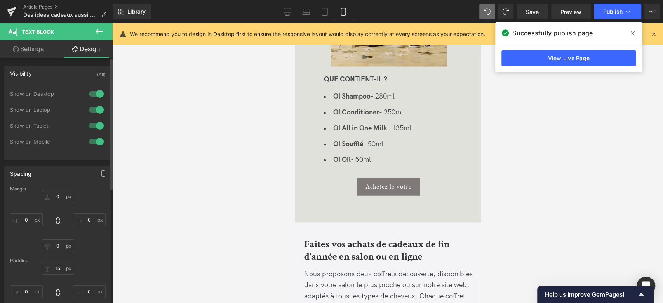
click at [71, 71] on div "Visibility (All)" at bounding box center [58, 73] width 106 height 15
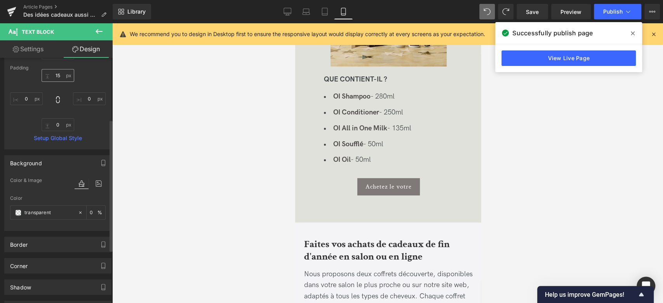
scroll to position [129, 0]
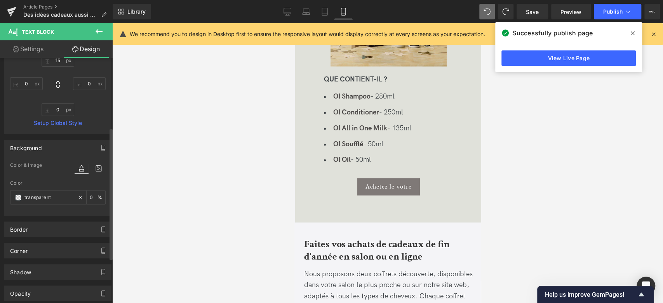
click at [44, 149] on div "Background" at bounding box center [58, 148] width 106 height 15
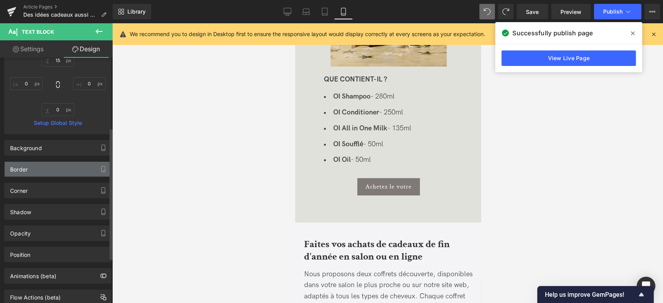
click at [40, 167] on div "Border" at bounding box center [58, 169] width 106 height 15
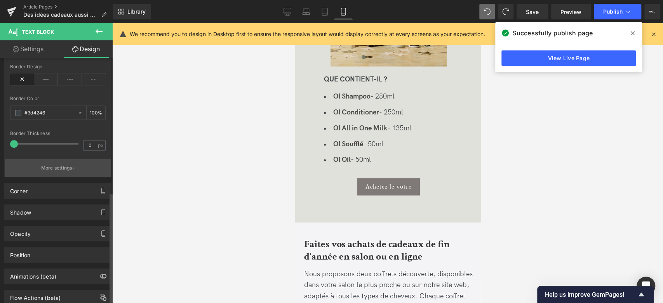
scroll to position [302, 0]
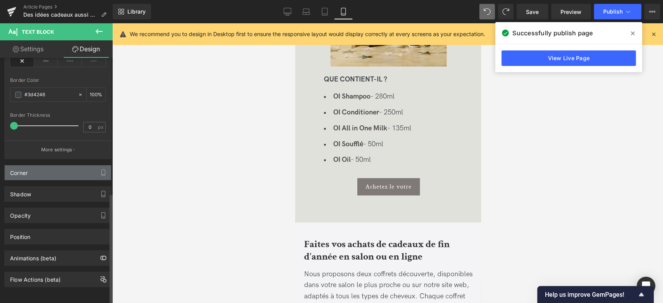
click at [46, 167] on div "Corner" at bounding box center [58, 172] width 106 height 15
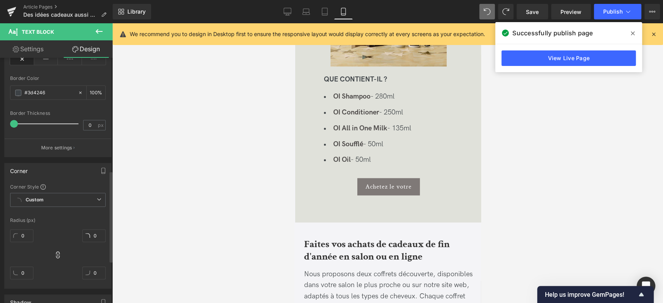
click at [46, 166] on div "Corner" at bounding box center [58, 171] width 106 height 15
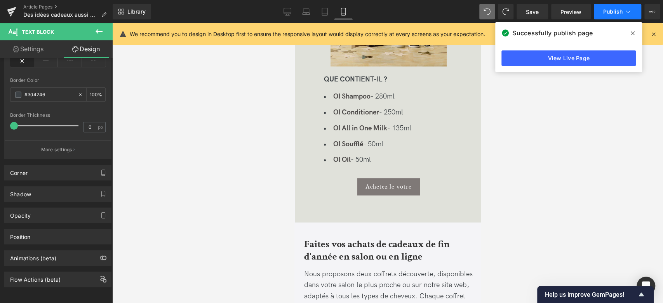
click at [608, 17] on button "Publish" at bounding box center [617, 12] width 47 height 16
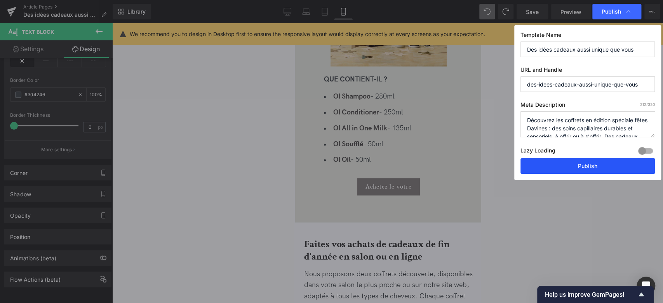
click at [573, 170] on button "Publish" at bounding box center [588, 166] width 134 height 16
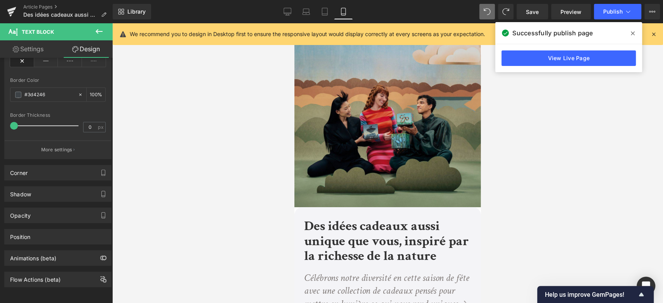
scroll to position [0, 0]
